Goal: Information Seeking & Learning: Learn about a topic

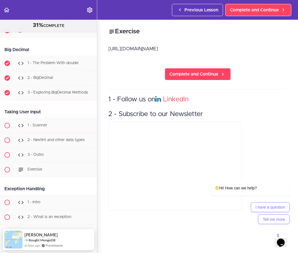
scroll to position [2013, 0]
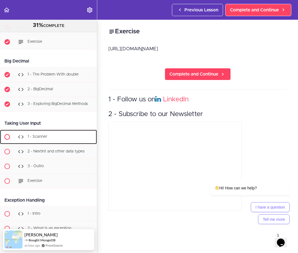
click at [39, 135] on span "1 - Scanner" at bounding box center [37, 137] width 20 height 4
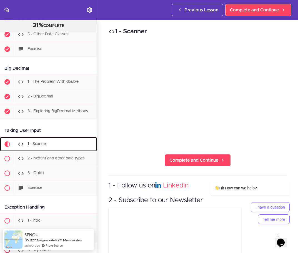
scroll to position [1988, 0]
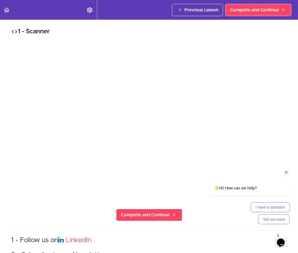
click at [286, 172] on icon "Chat attention grabber" at bounding box center [286, 172] width 5 height 5
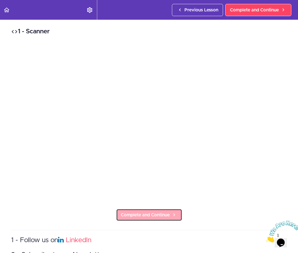
click at [166, 218] on link "Complete and Continue" at bounding box center [149, 215] width 66 height 12
click at [140, 216] on span "Complete and Continue" at bounding box center [145, 214] width 49 height 7
click at [122, 214] on span "Complete and Continue" at bounding box center [145, 214] width 49 height 7
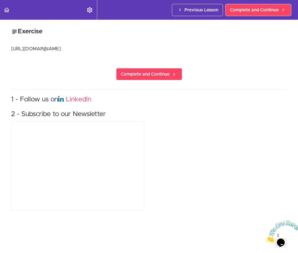
drag, startPoint x: 149, startPoint y: 50, endPoint x: 84, endPoint y: 49, distance: 65.2
click at [84, 49] on p "[URL][DOMAIN_NAME]" at bounding box center [149, 49] width 276 height 8
copy p "docs/java/exercises/scanners"
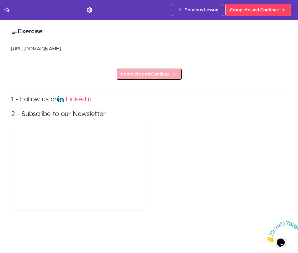
click at [145, 75] on span "Complete and Continue" at bounding box center [145, 74] width 49 height 7
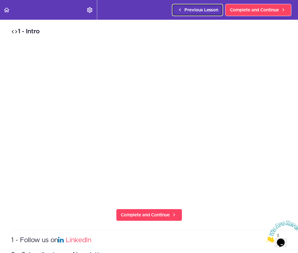
click at [202, 13] on link "Previous Lesson" at bounding box center [197, 10] width 51 height 12
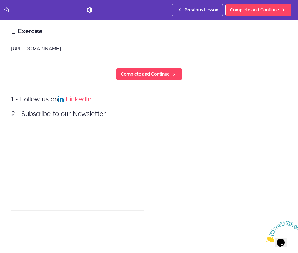
drag, startPoint x: 148, startPoint y: 47, endPoint x: 7, endPoint y: 48, distance: 141.0
click at [7, 48] on div "Exercise [URL][DOMAIN_NAME] Complete and Continue 1 - Follow us on LinkedIn 2 -…" at bounding box center [149, 136] width 298 height 233
copy p "[URL][DOMAIN_NAME]"
